Goal: Task Accomplishment & Management: Manage account settings

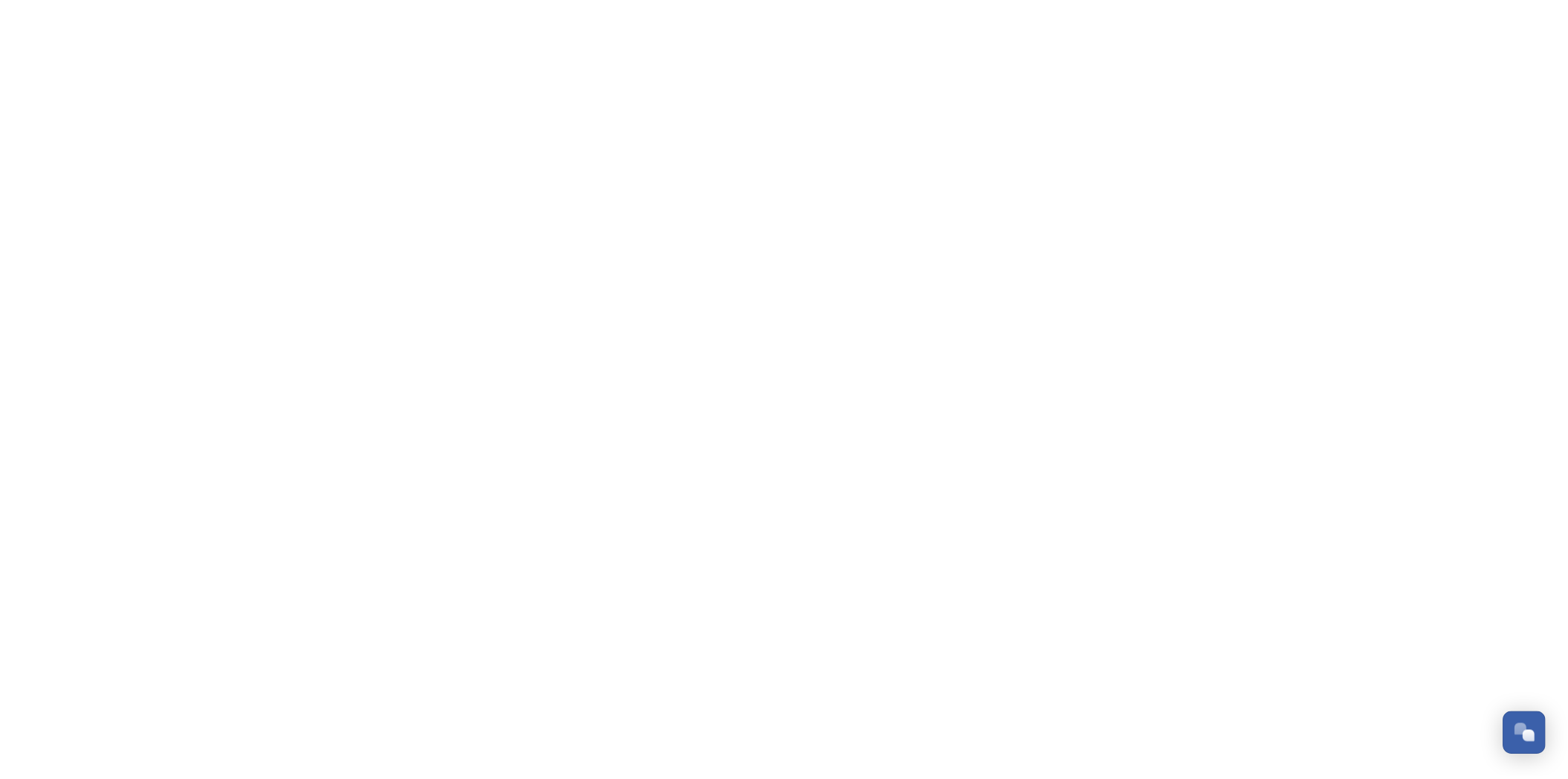
scroll to position [628, 0]
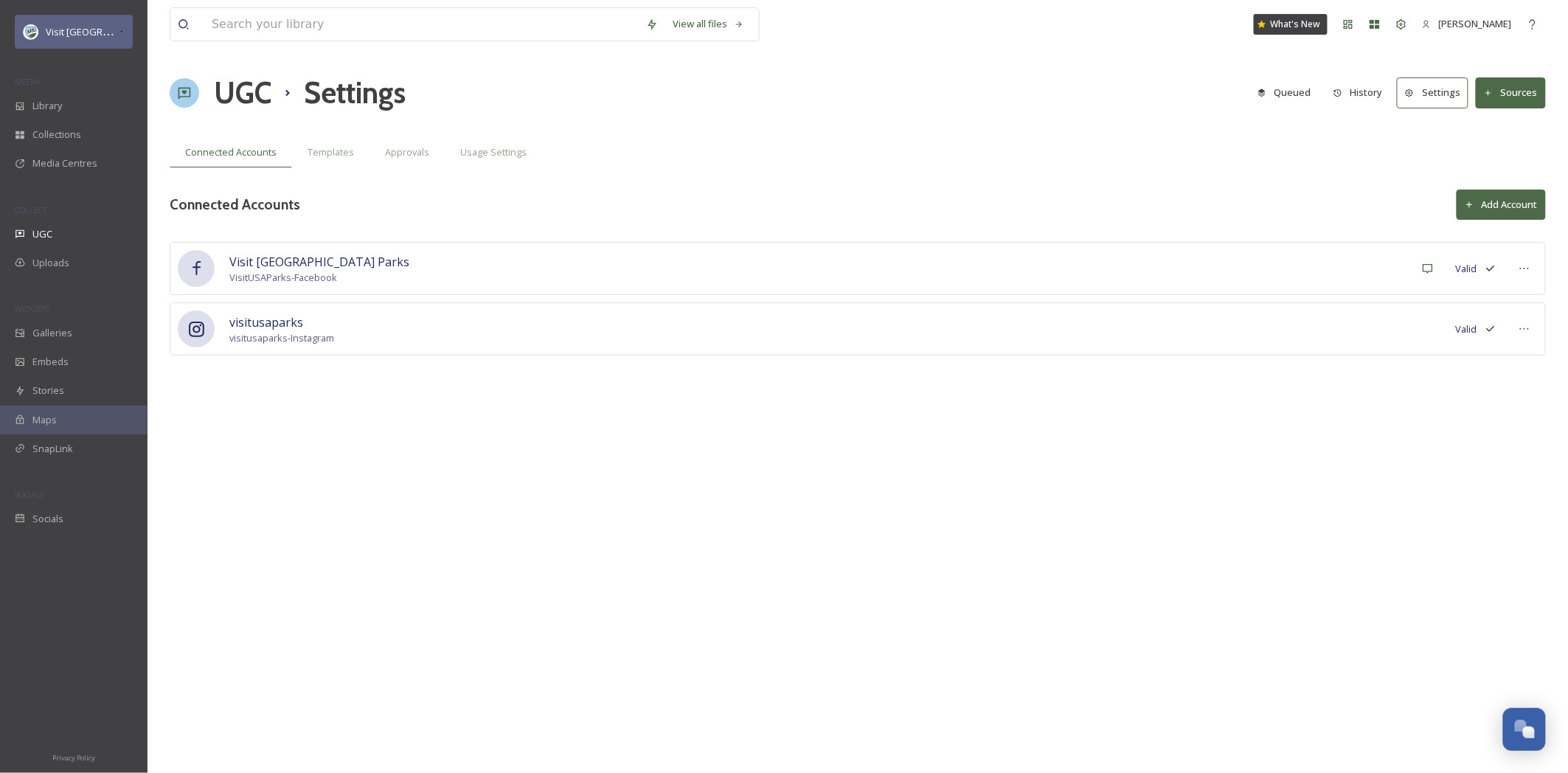
click at [119, 34] on icon at bounding box center [122, 31] width 6 height 12
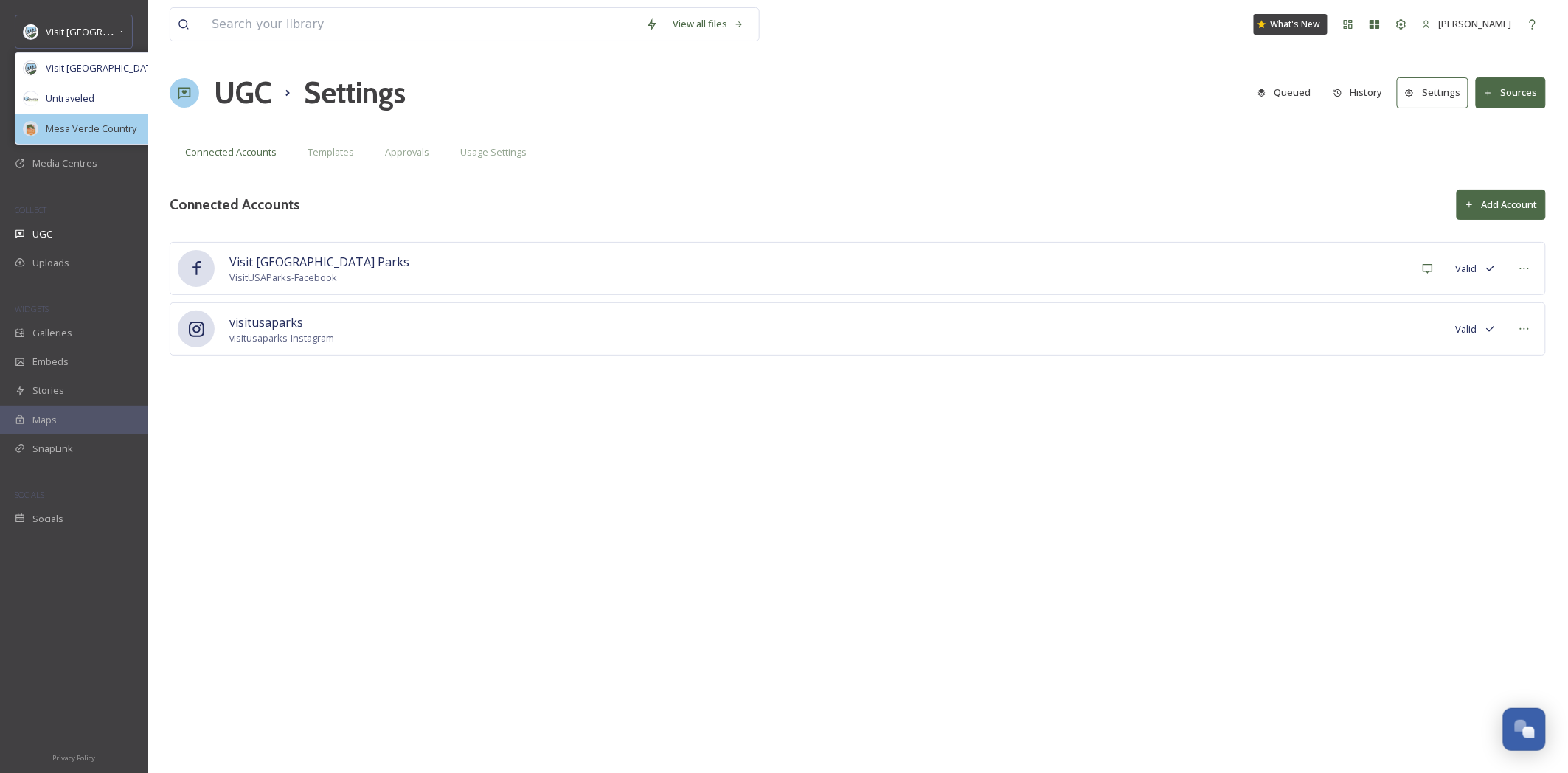
click at [117, 138] on div "Mesa Verde Country" at bounding box center [105, 128] width 179 height 30
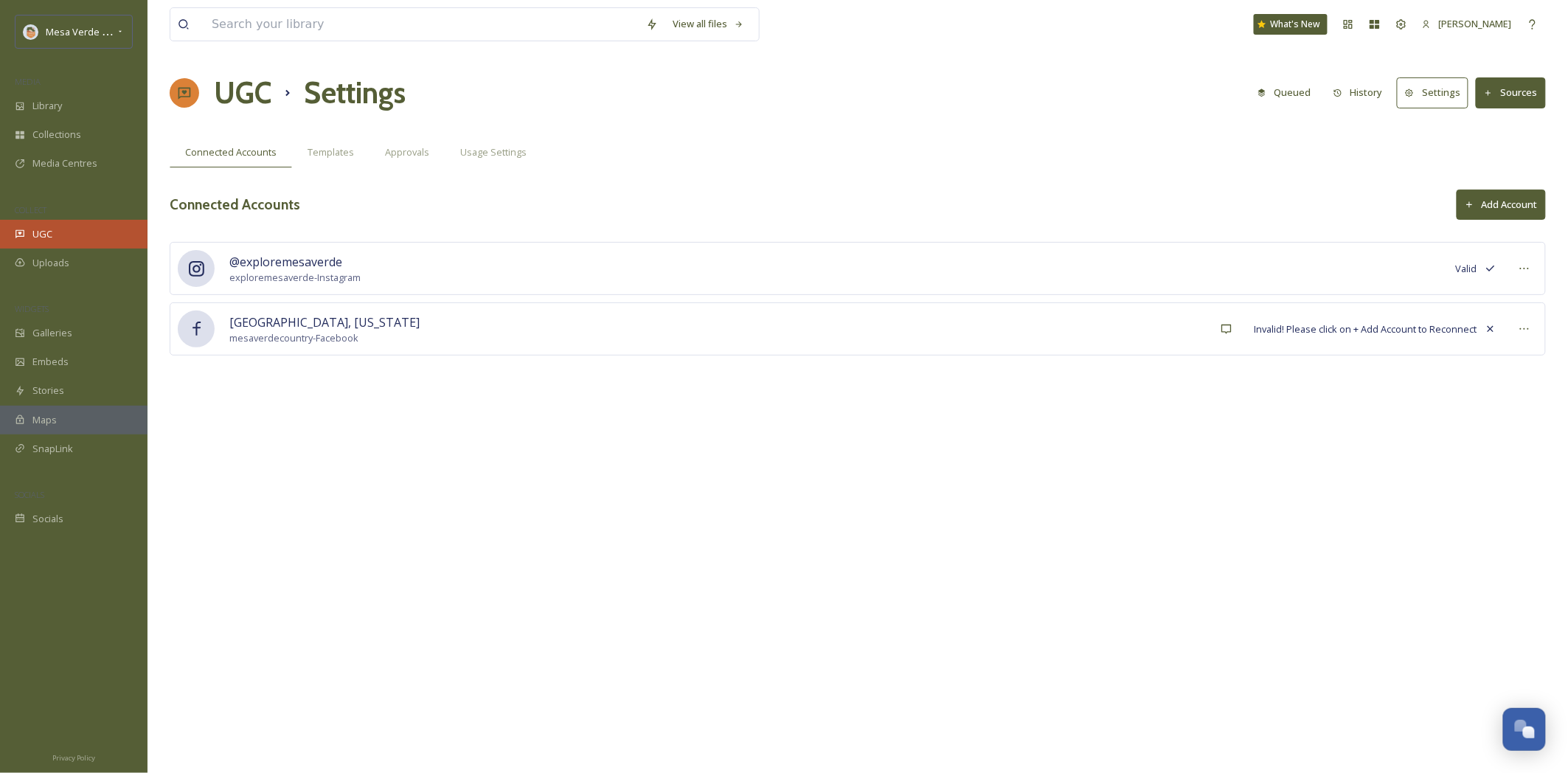
click at [67, 236] on div "UGC" at bounding box center [74, 234] width 148 height 29
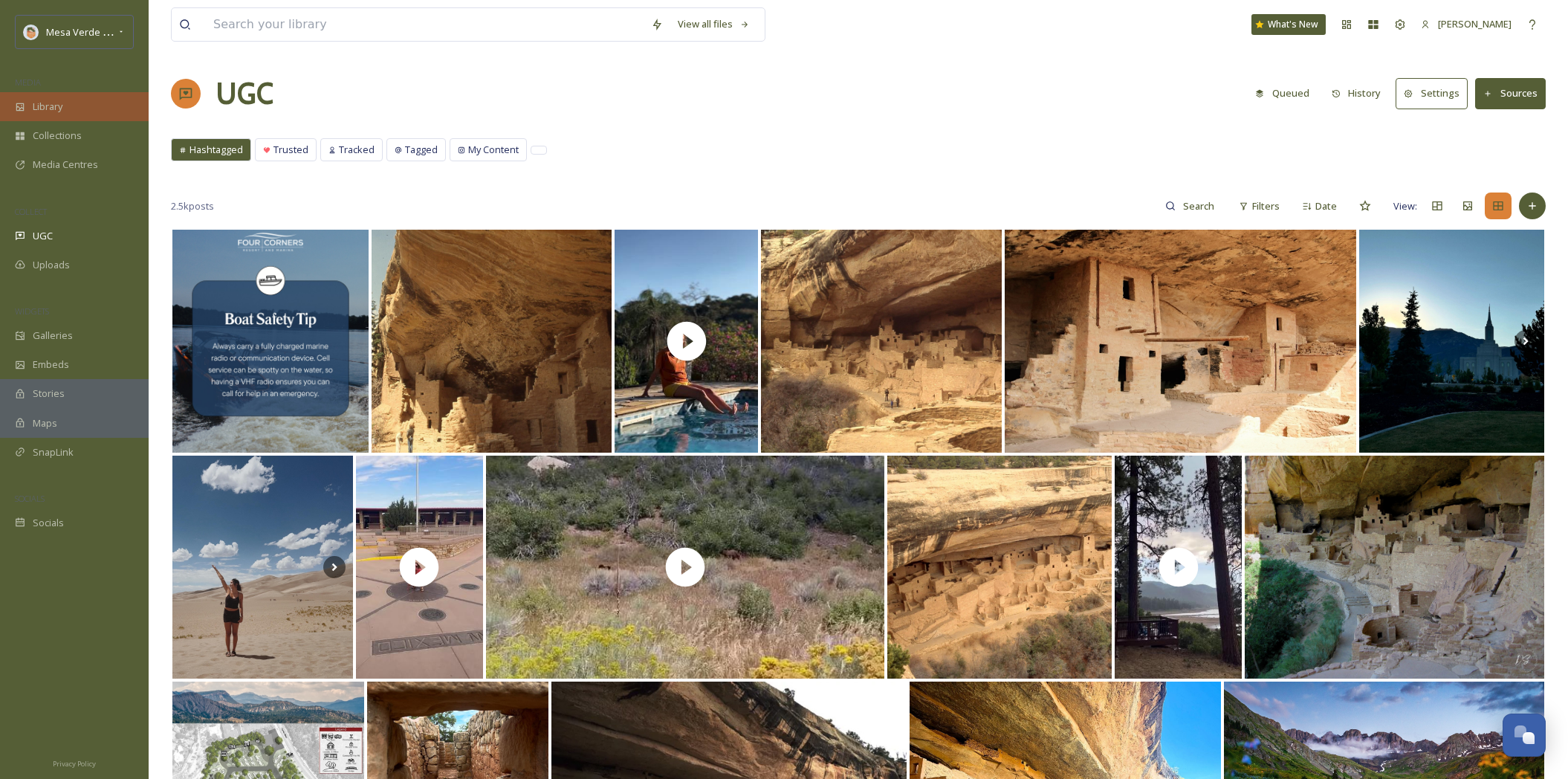
click at [62, 112] on span "Library" at bounding box center [47, 106] width 30 height 14
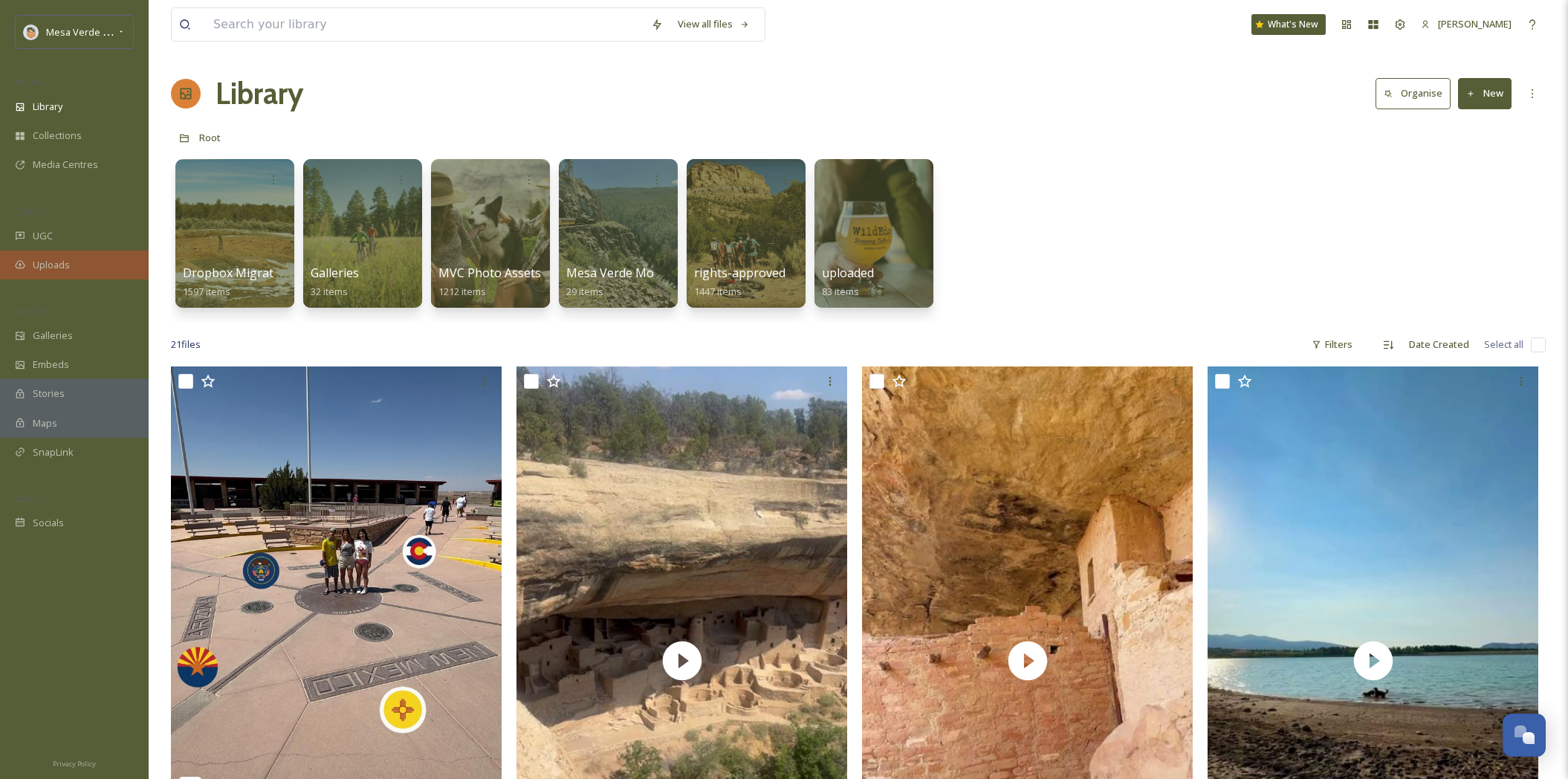
click at [69, 266] on div "Uploads" at bounding box center [74, 264] width 149 height 29
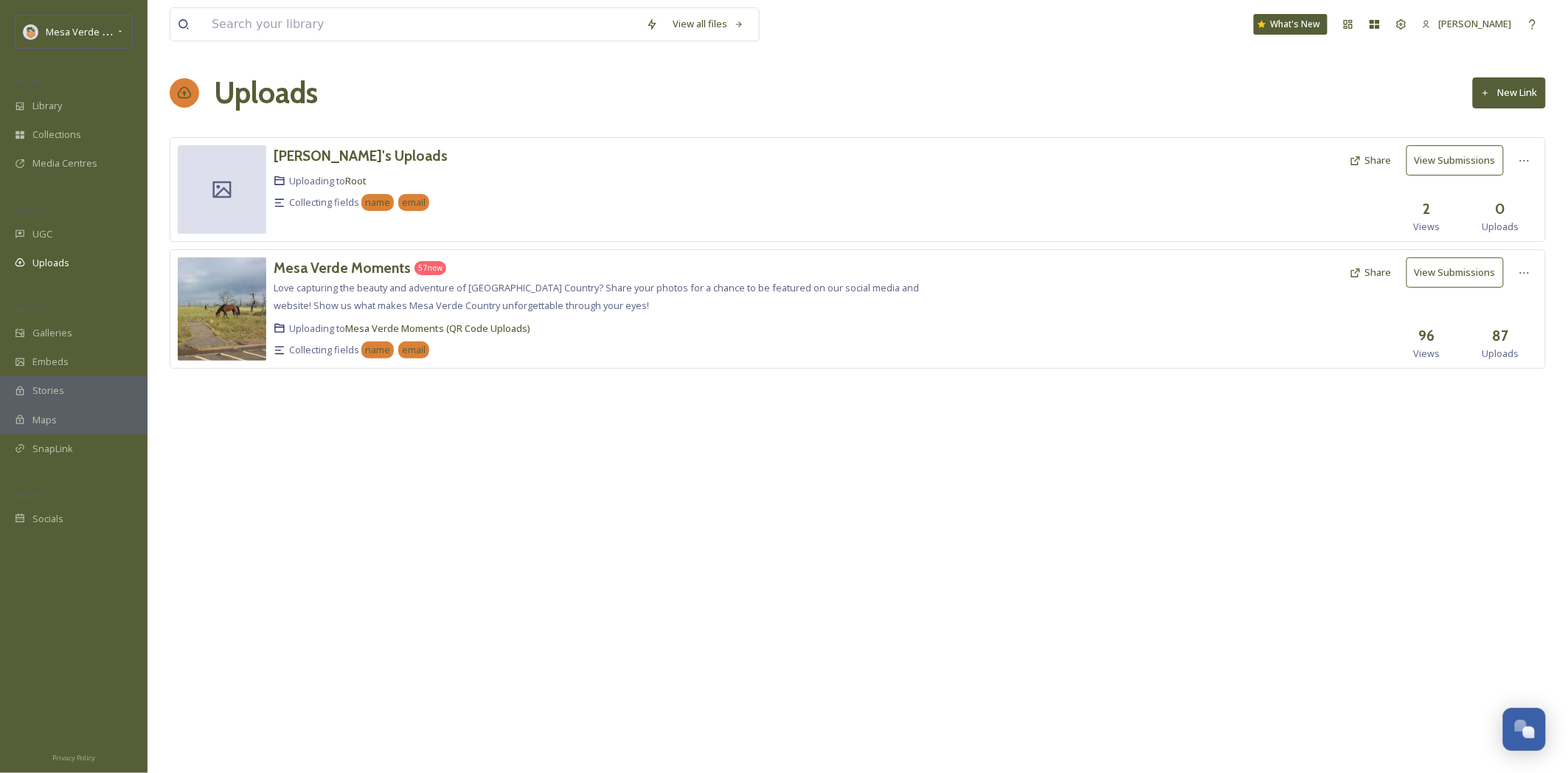
click at [641, 265] on div "Mesa Verde Moments 57 new" at bounding box center [613, 268] width 680 height 21
click at [71, 104] on div "Library" at bounding box center [74, 105] width 148 height 29
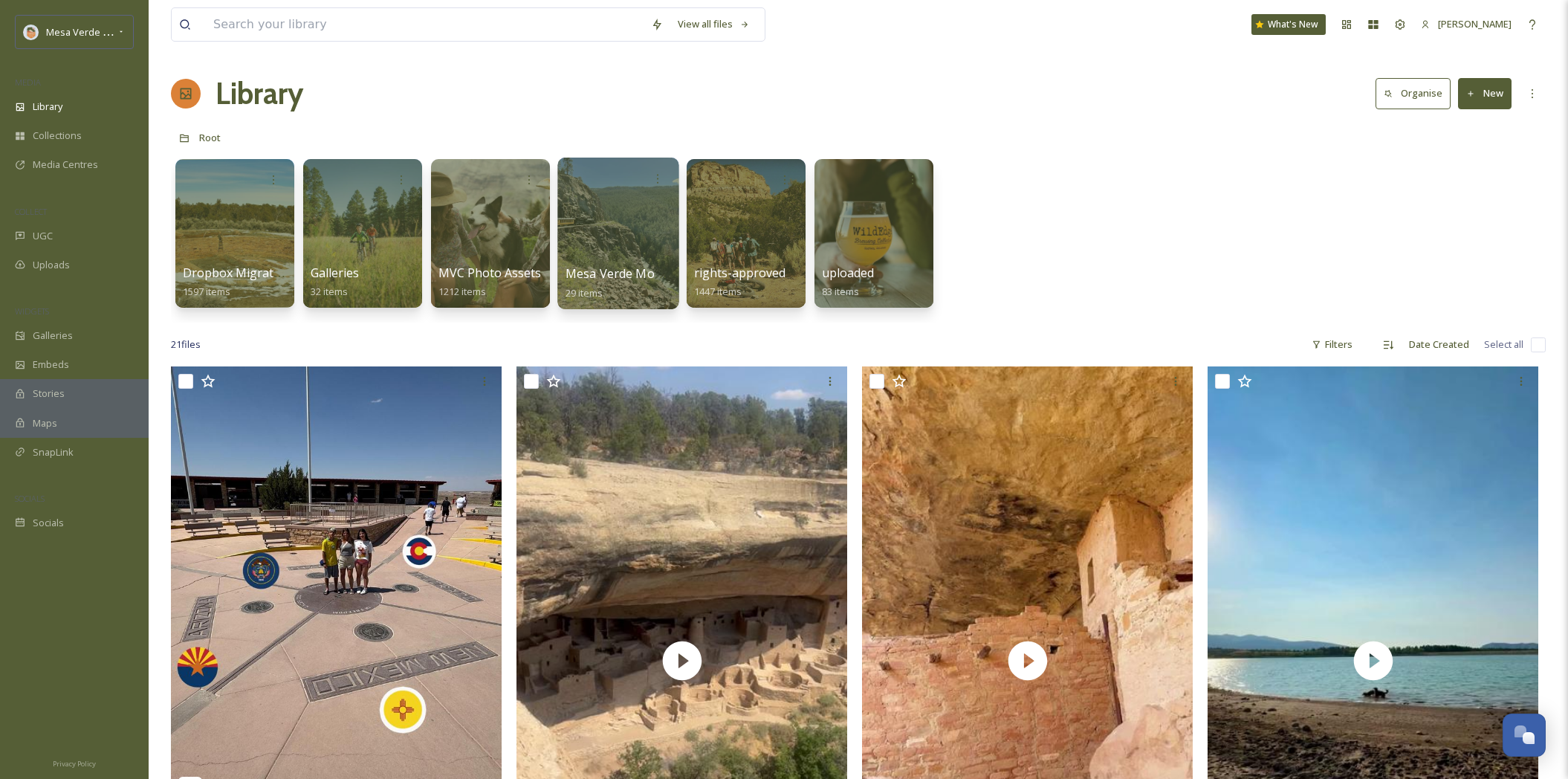
click at [623, 275] on span "Mesa Verde Moments (QR Code Uploads)" at bounding box center [683, 274] width 235 height 17
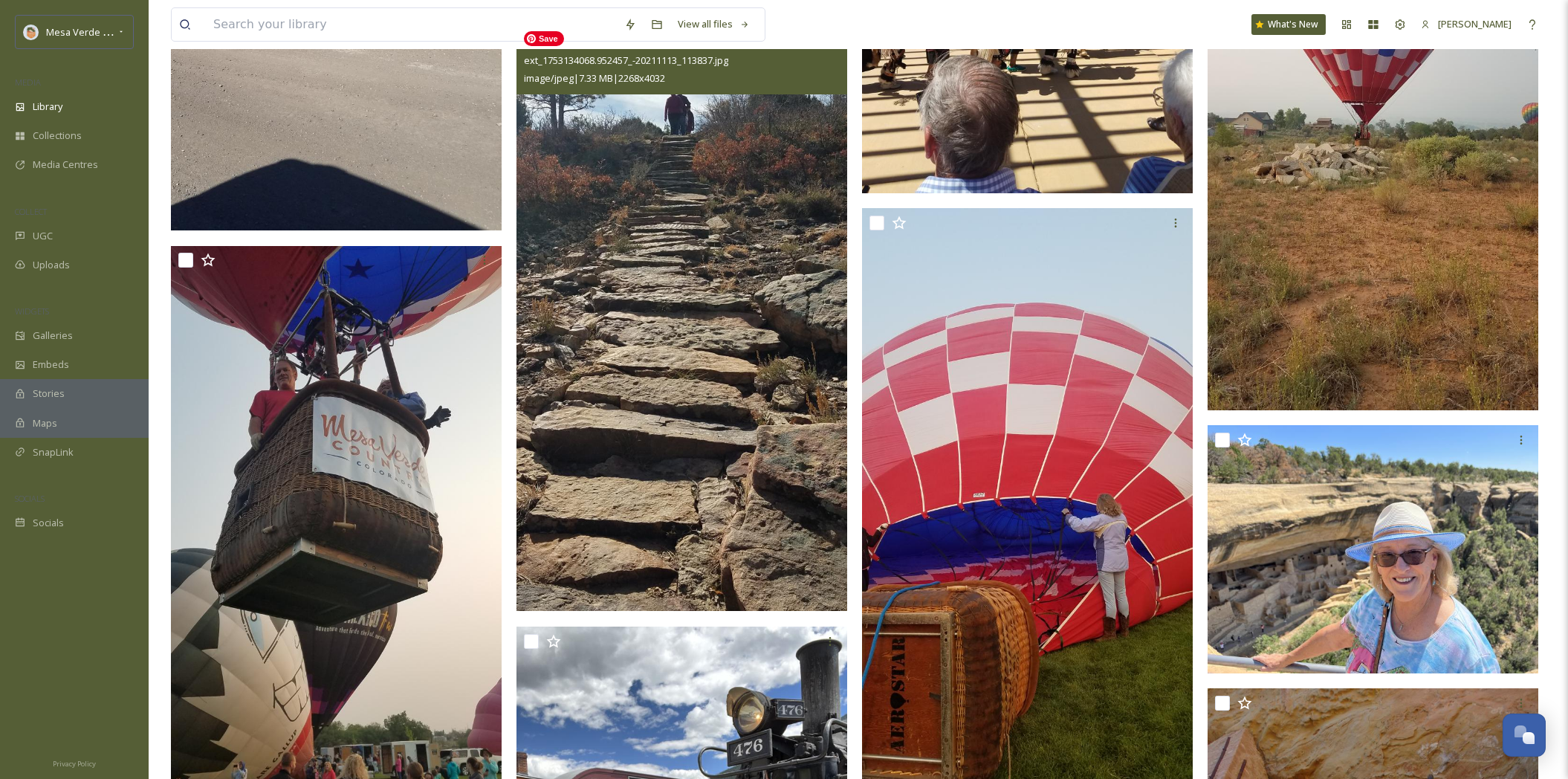
scroll to position [1961, 0]
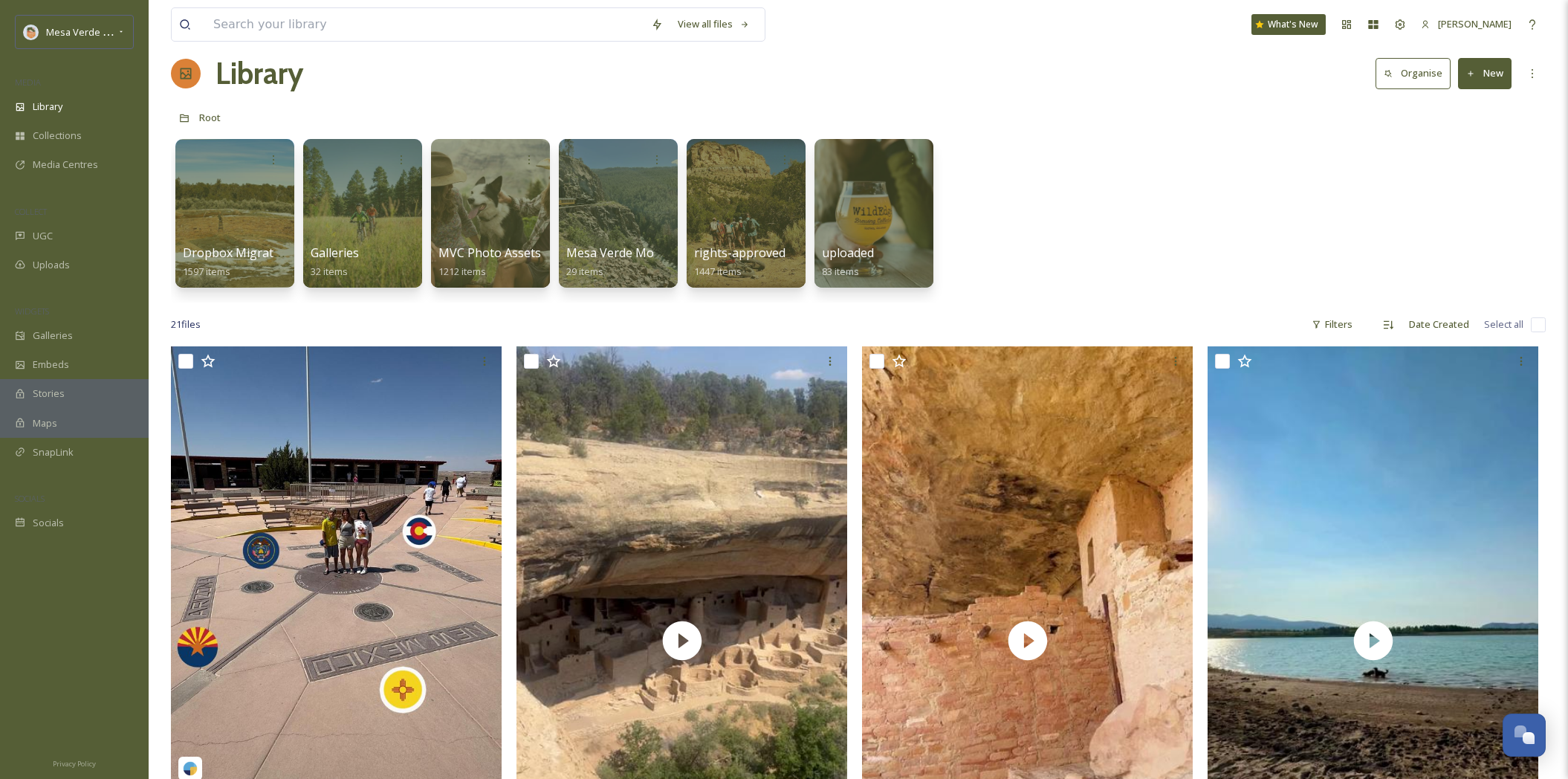
scroll to position [171, 0]
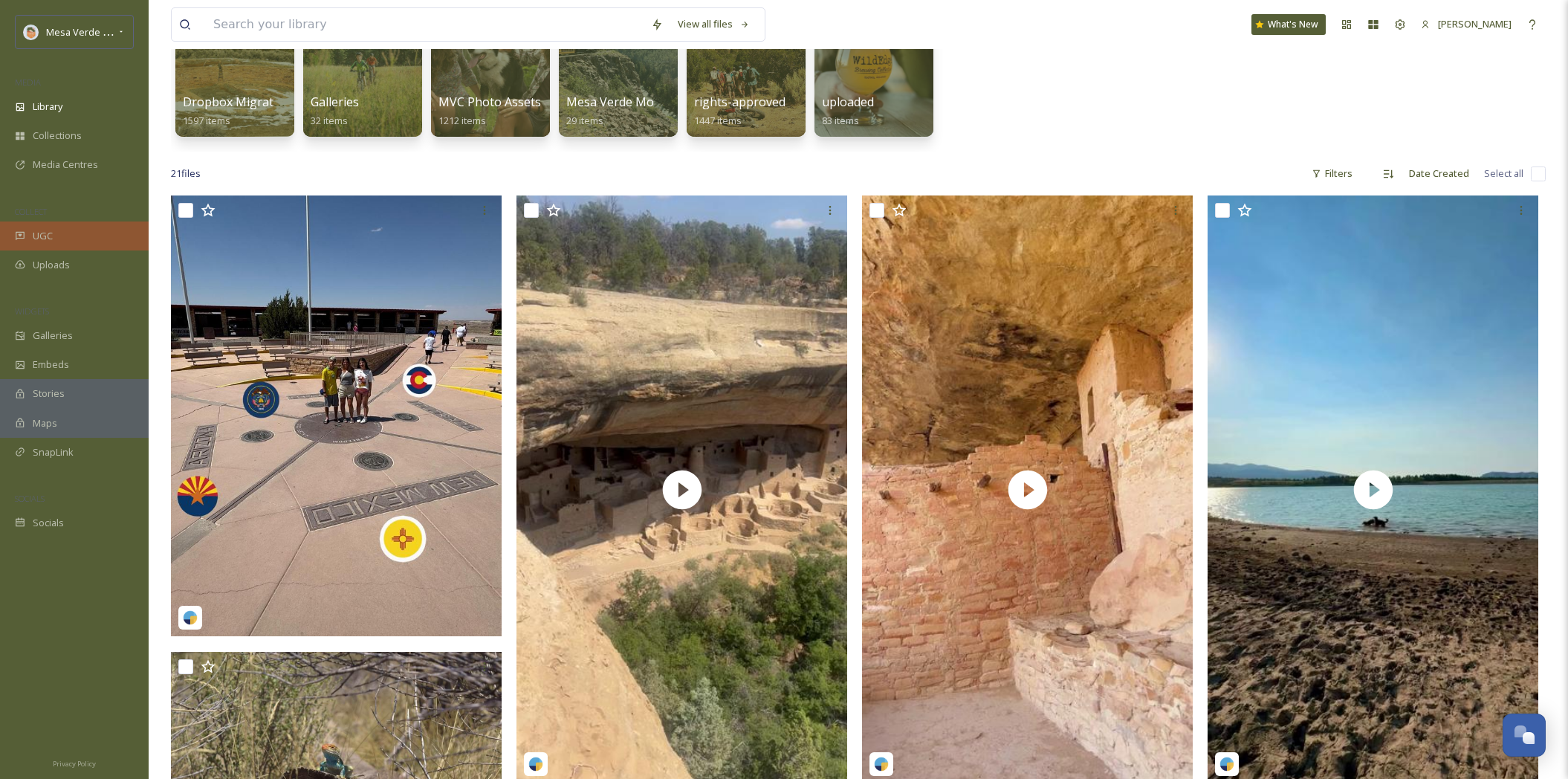
click at [38, 244] on div "UGC" at bounding box center [74, 235] width 149 height 29
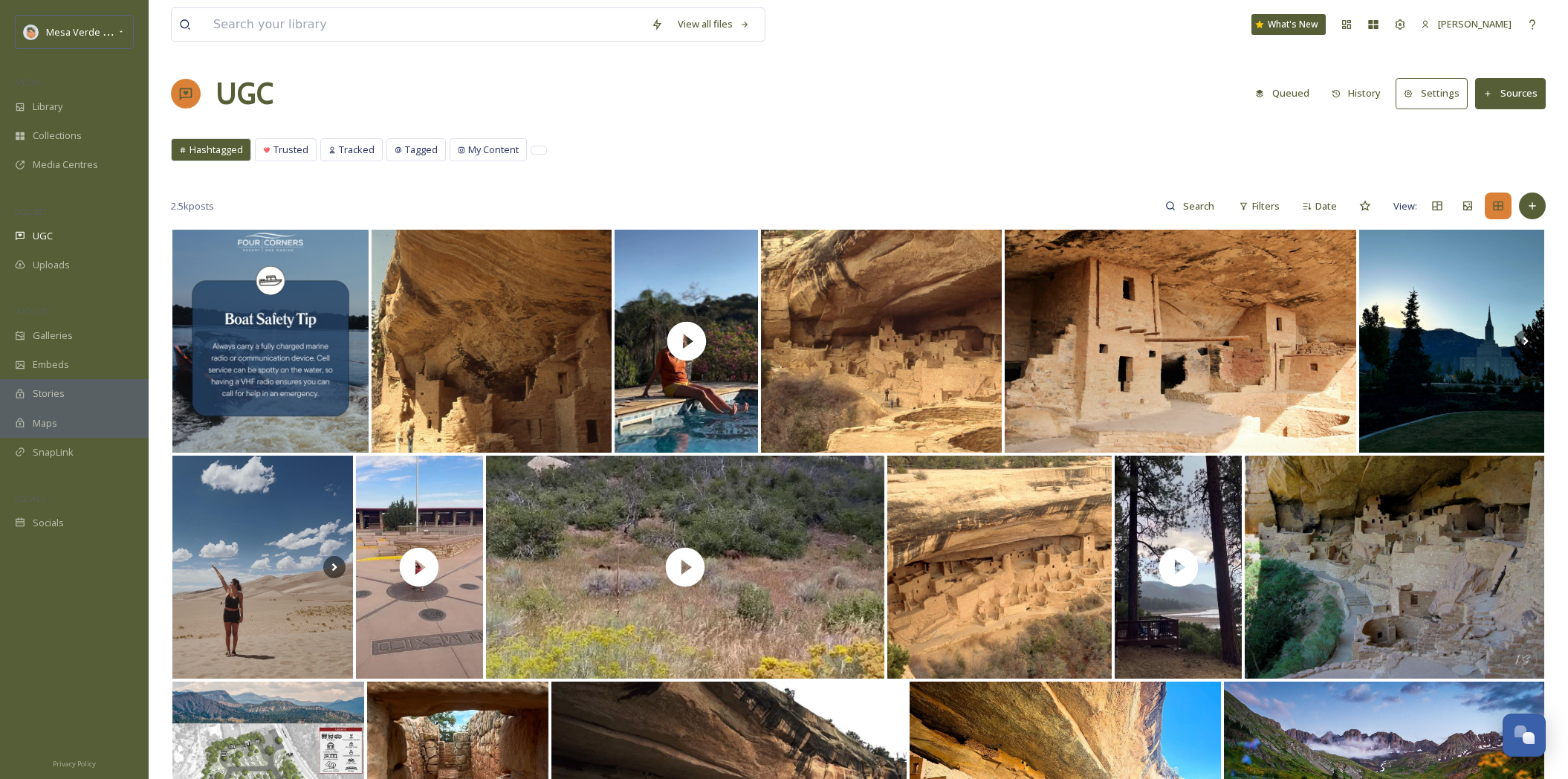
click at [1366, 94] on button "History" at bounding box center [1356, 93] width 64 height 29
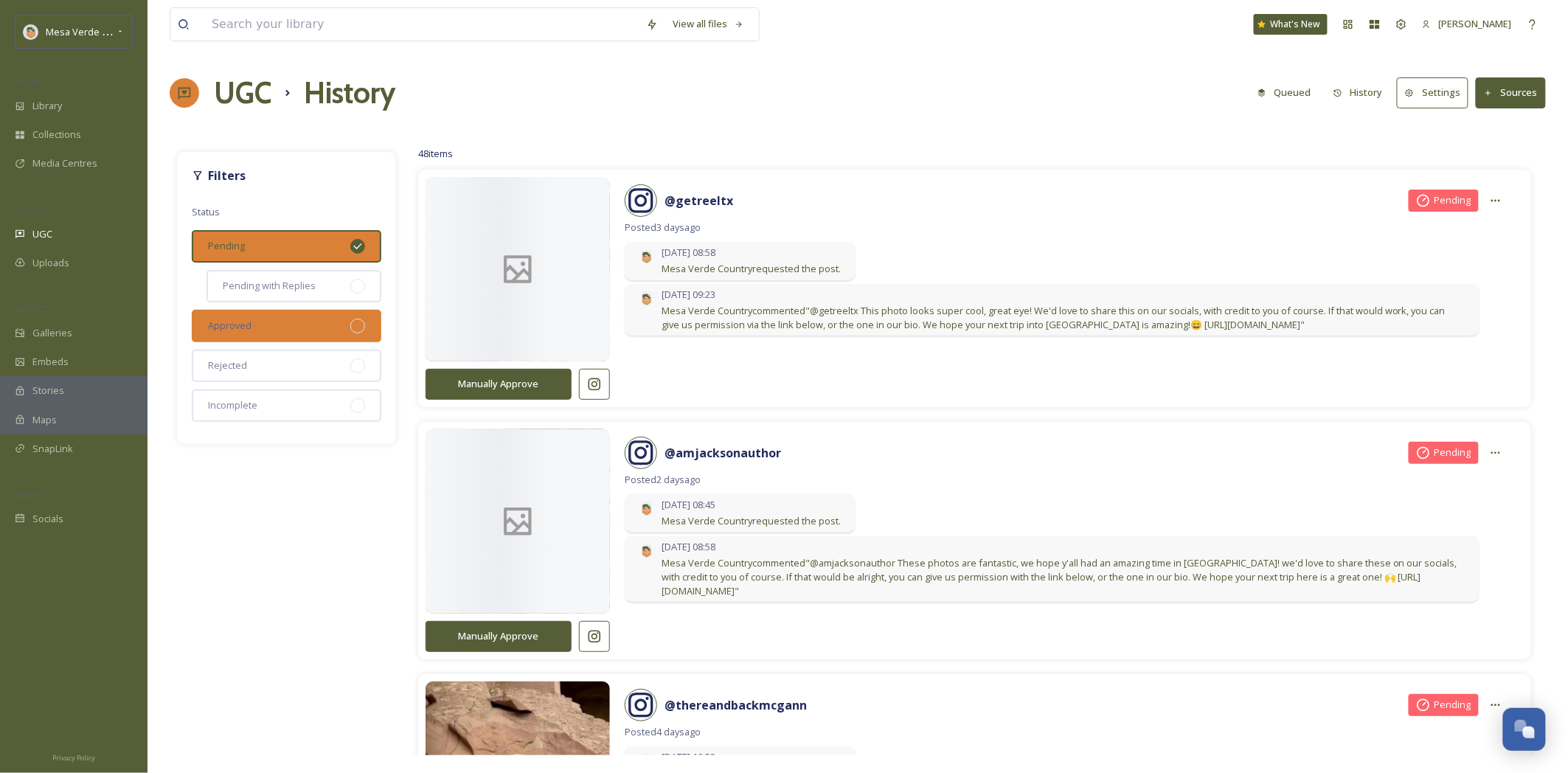
click at [329, 329] on div "Approved" at bounding box center [286, 325] width 189 height 32
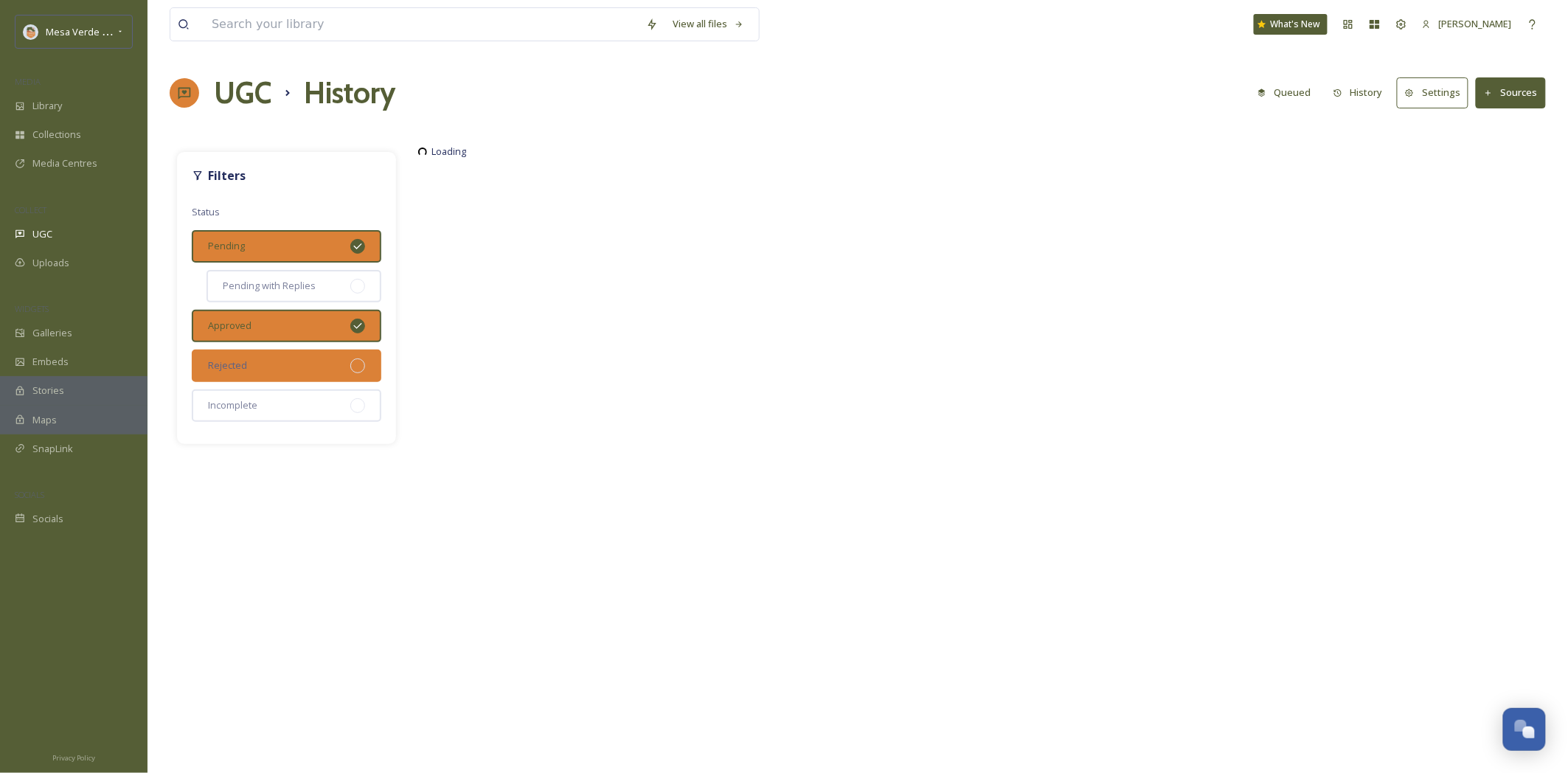
click at [344, 356] on div "Rejected" at bounding box center [286, 366] width 189 height 32
click at [361, 405] on div at bounding box center [357, 405] width 15 height 15
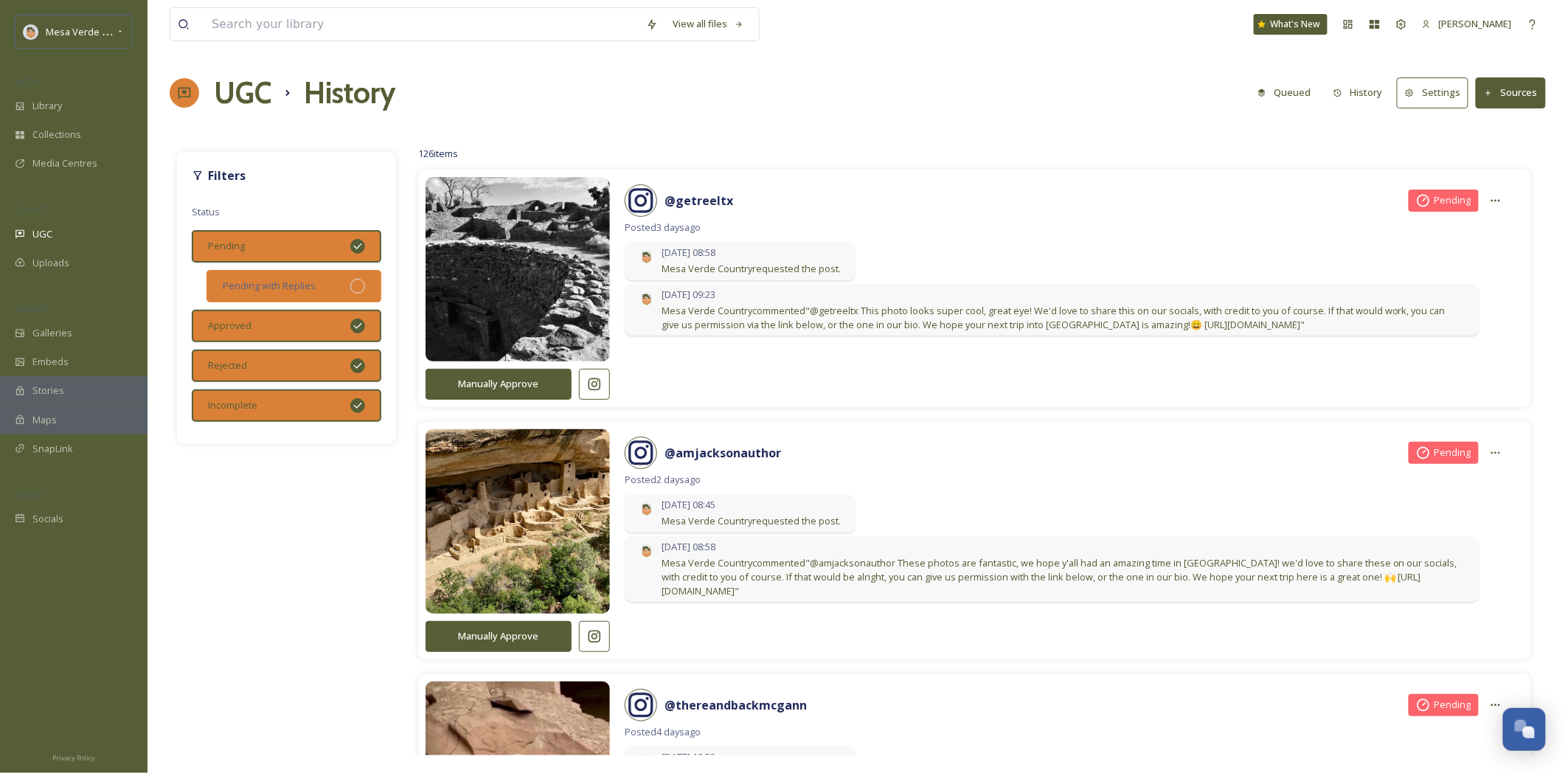
click at [355, 288] on div at bounding box center [357, 286] width 15 height 15
click at [1491, 200] on icon at bounding box center [1496, 200] width 9 height 2
click at [1107, 145] on div "126 items Manually Approve @ getreeltx Pending Copy Approval Link Posted [DATE]…" at bounding box center [974, 450] width 1142 height 610
